Goal: Information Seeking & Learning: Learn about a topic

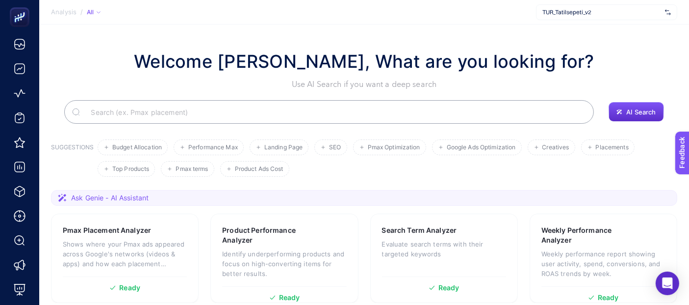
click at [609, 12] on span "TUR_Tatilsepeti_v2" at bounding box center [601, 12] width 119 height 8
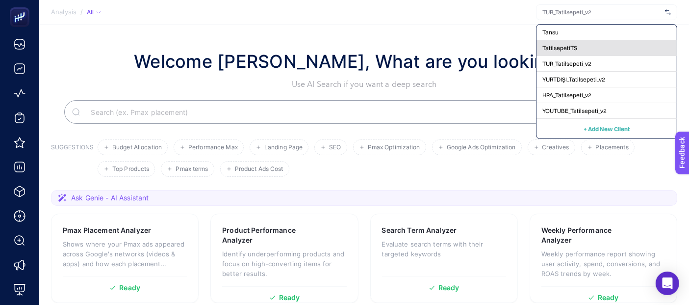
click at [588, 56] on div "TatilsepetiTS" at bounding box center [607, 64] width 140 height 16
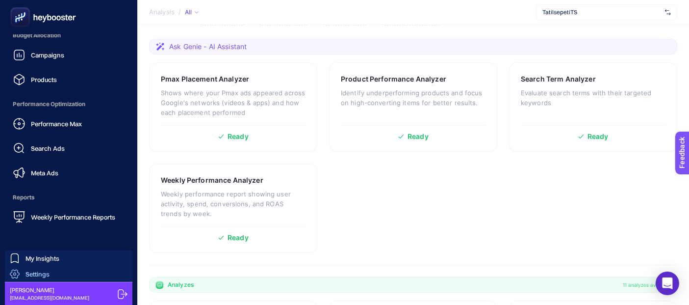
scroll to position [218, 0]
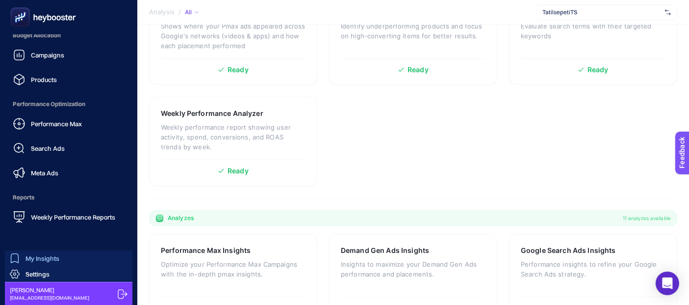
click at [60, 258] on link "My Insights" at bounding box center [69, 258] width 128 height 16
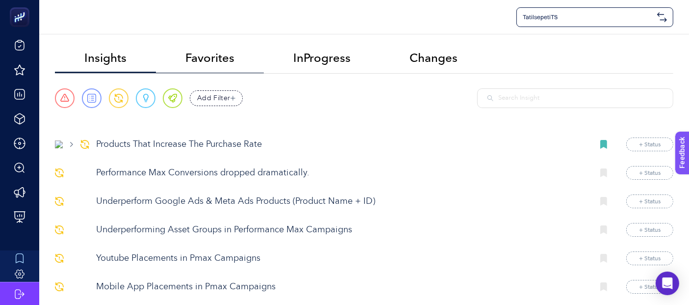
click at [217, 59] on span "Favorites" at bounding box center [209, 58] width 49 height 14
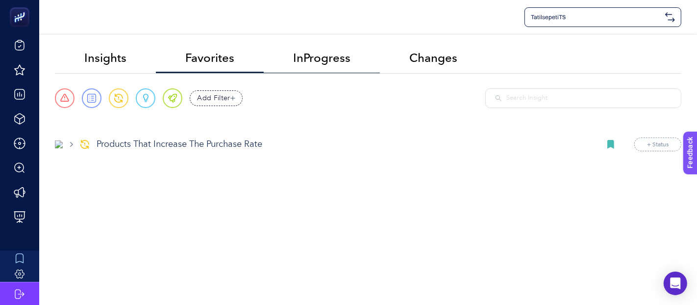
click at [340, 58] on span "InProgress" at bounding box center [321, 58] width 57 height 14
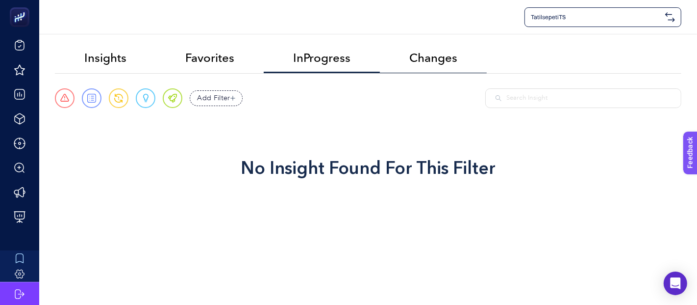
click at [454, 61] on span "Changes" at bounding box center [434, 58] width 48 height 14
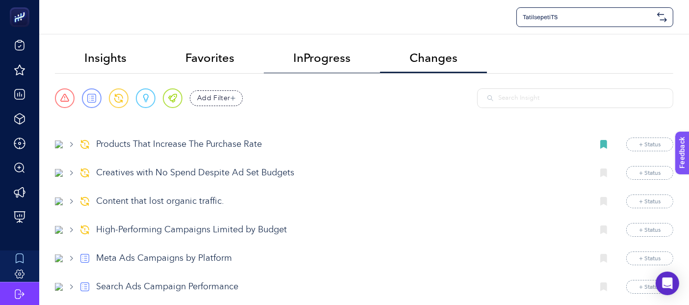
click at [380, 56] on li "InProgress" at bounding box center [433, 58] width 107 height 29
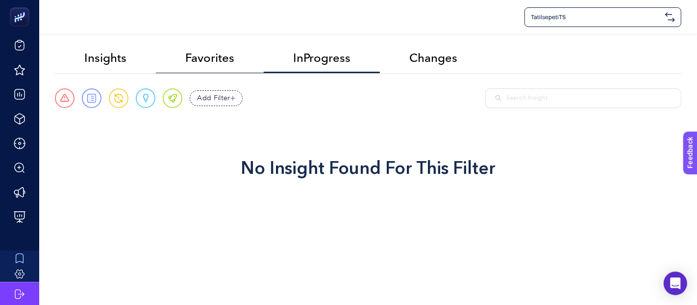
click at [201, 51] on span "Favorites" at bounding box center [209, 58] width 49 height 14
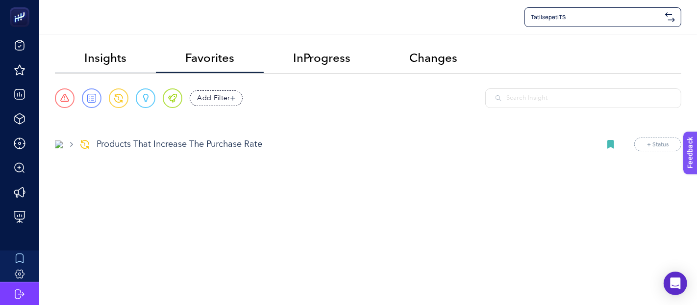
click at [156, 54] on li "Insights" at bounding box center [210, 58] width 108 height 29
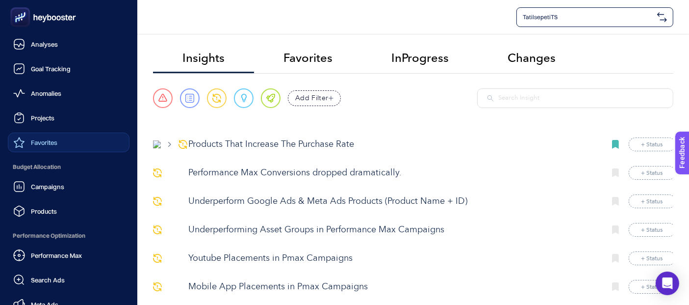
click at [59, 142] on link "Favorites" at bounding box center [69, 142] width 122 height 20
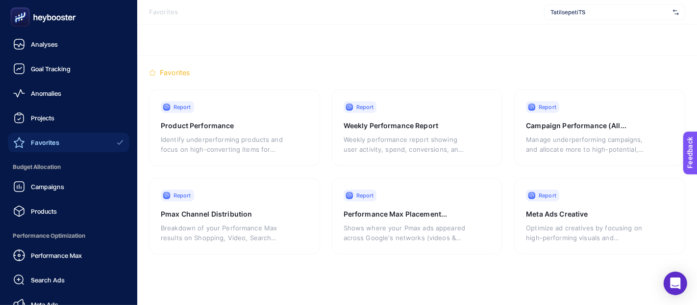
drag, startPoint x: 47, startPoint y: 40, endPoint x: 136, endPoint y: 41, distance: 89.3
click at [48, 40] on span "Analyses" at bounding box center [44, 44] width 27 height 8
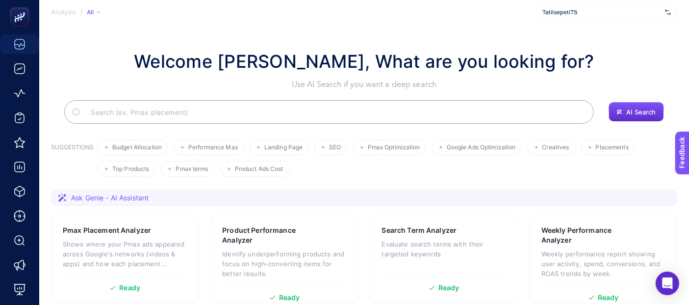
click at [264, 112] on input "Search" at bounding box center [334, 111] width 503 height 27
type input "criteo"
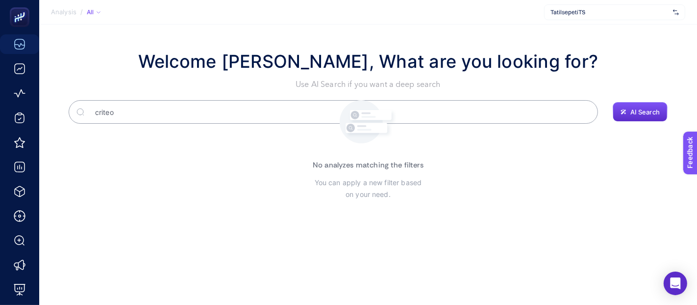
click at [187, 116] on input "criteo" at bounding box center [338, 111] width 503 height 27
click at [190, 108] on input "criteo" at bounding box center [333, 111] width 490 height 27
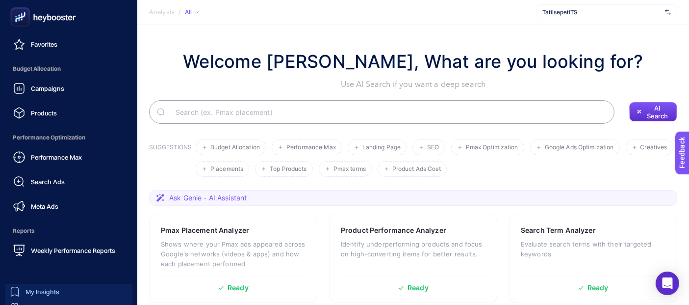
scroll to position [131, 0]
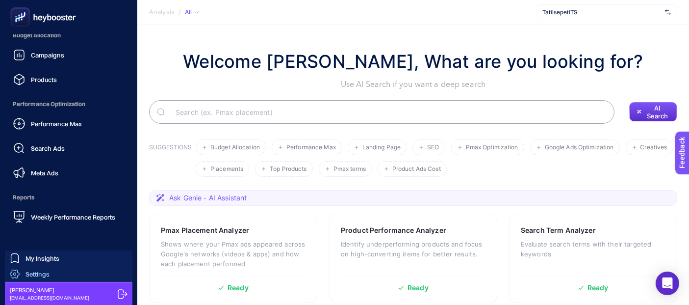
click at [40, 270] on span "Settings" at bounding box center [38, 274] width 24 height 8
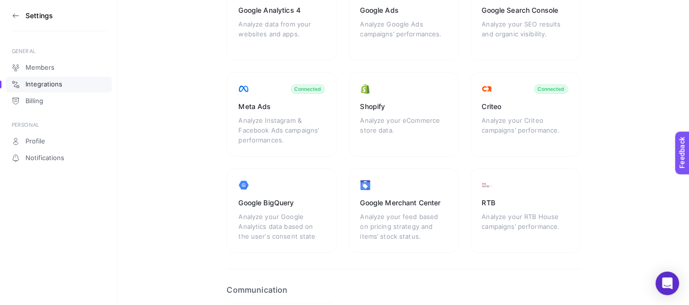
scroll to position [109, 0]
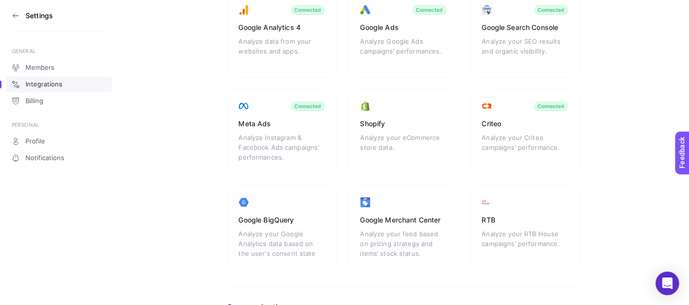
click at [14, 11] on section "Settings" at bounding box center [59, 15] width 94 height 31
click at [14, 17] on icon at bounding box center [14, 15] width 2 height 4
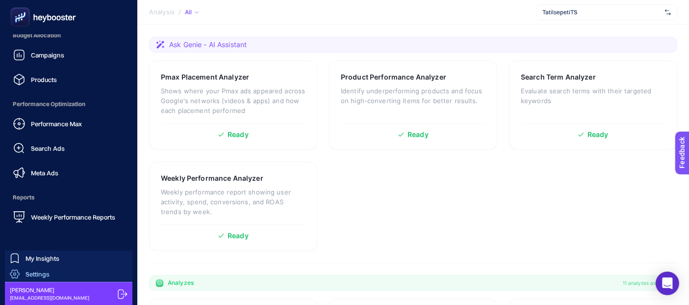
scroll to position [272, 0]
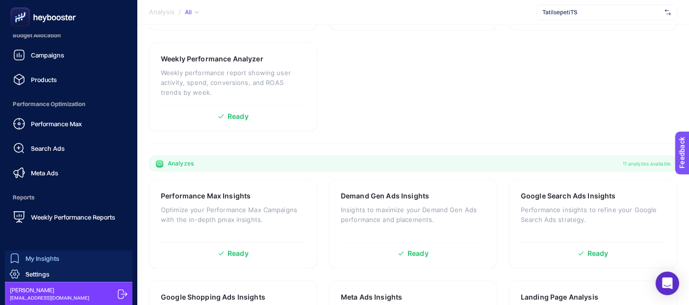
click at [71, 255] on link "My Insights" at bounding box center [69, 258] width 128 height 16
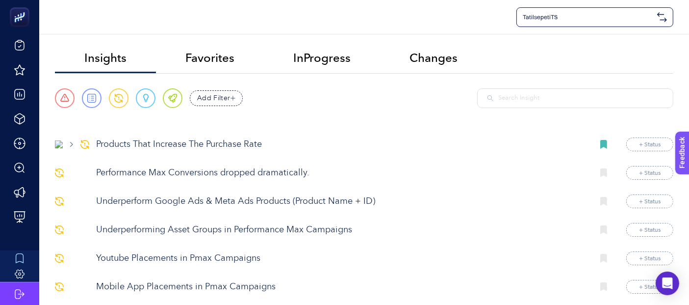
click at [535, 94] on input "text" at bounding box center [580, 98] width 165 height 10
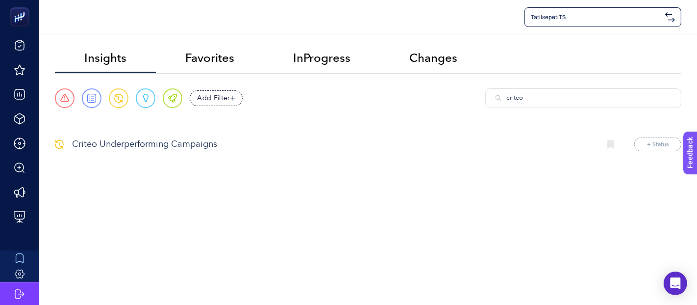
type input "criteo"
click at [211, 143] on p "Criteo Underperforming Campaigns" at bounding box center [332, 144] width 521 height 13
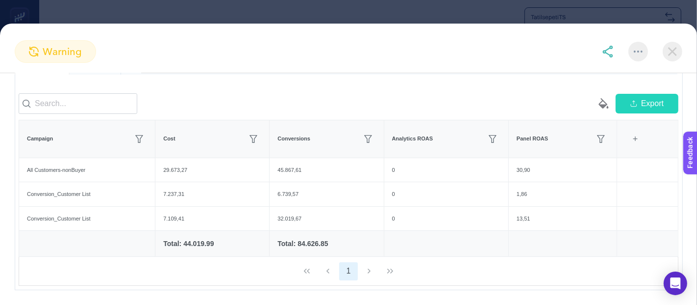
scroll to position [91, 0]
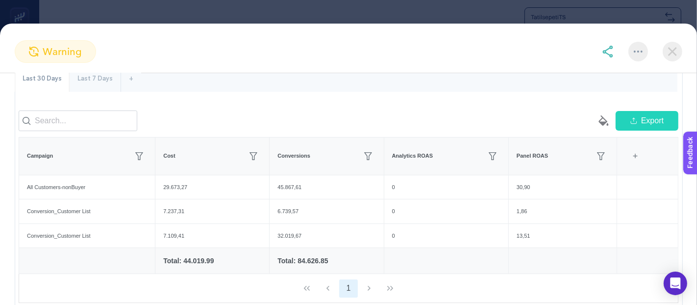
click at [81, 81] on div "Last 7 Days" at bounding box center [95, 79] width 51 height 26
click at [45, 81] on div "Last 30 Days" at bounding box center [42, 79] width 55 height 26
click at [84, 80] on div "Last 7 Days" at bounding box center [95, 79] width 51 height 26
click at [44, 79] on div "Last 30 Days" at bounding box center [42, 79] width 55 height 26
click at [106, 76] on div "Last 7 Days" at bounding box center [95, 79] width 51 height 26
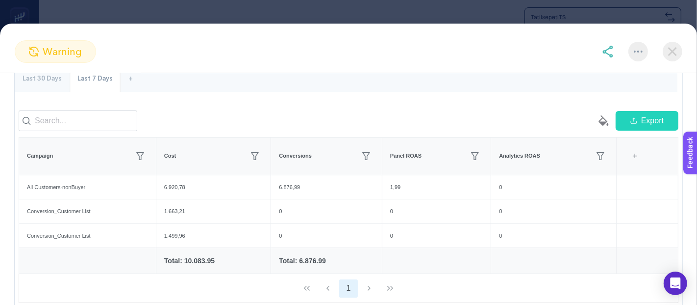
click at [46, 74] on div "Last 30 Days" at bounding box center [42, 79] width 55 height 26
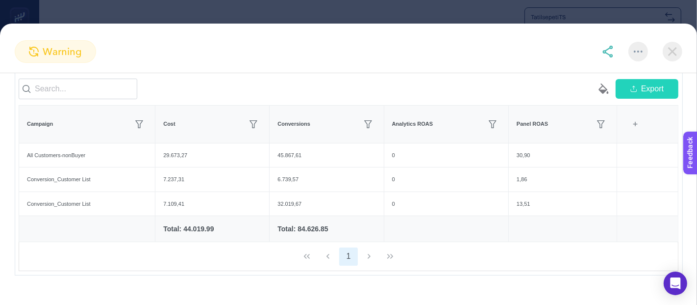
scroll to position [146, 0]
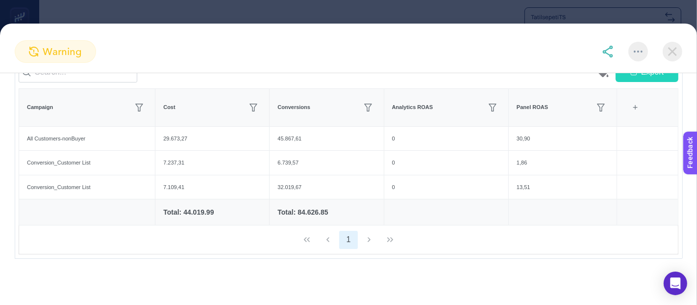
click at [46, 17] on section "warning Criteo Underperforming Campaigns Create project from this insight UPDAT…" at bounding box center [348, 152] width 697 height 305
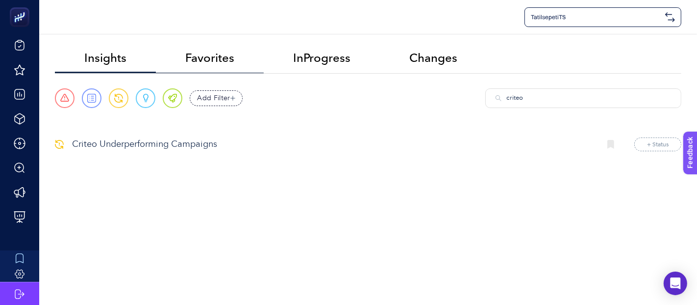
click at [230, 54] on span "Favorites" at bounding box center [209, 58] width 49 height 14
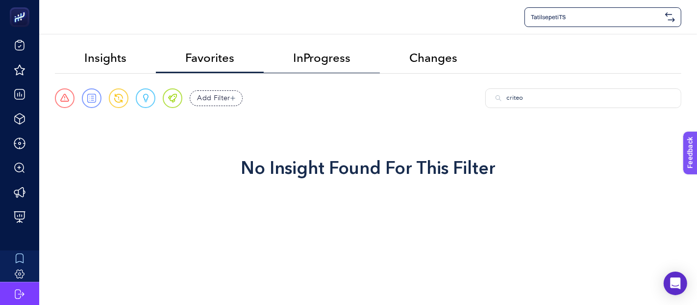
drag, startPoint x: 322, startPoint y: 61, endPoint x: 328, endPoint y: 63, distance: 5.7
click at [325, 63] on span "InProgress" at bounding box center [321, 58] width 57 height 14
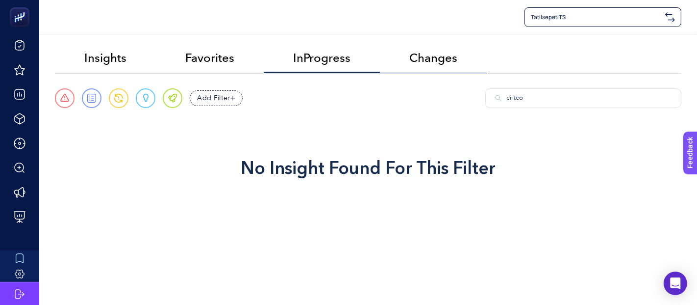
click at [437, 60] on span "Changes" at bounding box center [434, 58] width 48 height 14
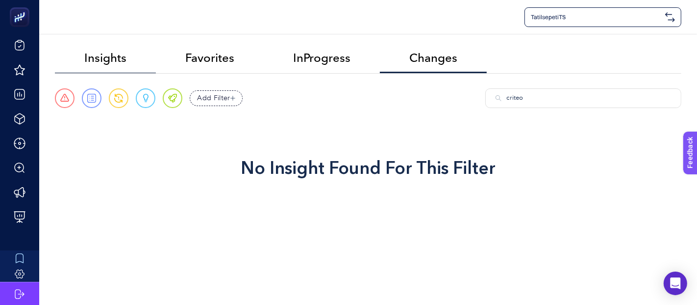
click at [156, 56] on li "Insights" at bounding box center [210, 58] width 108 height 29
